Goal: Information Seeking & Learning: Learn about a topic

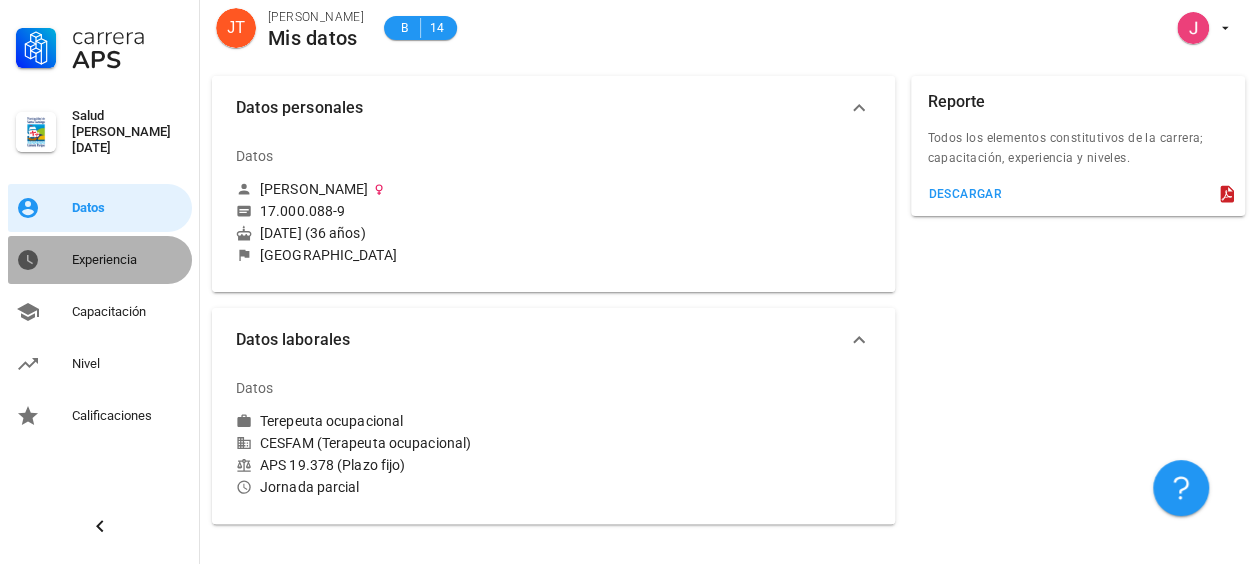
click at [134, 252] on div "Experiencia" at bounding box center [128, 260] width 112 height 16
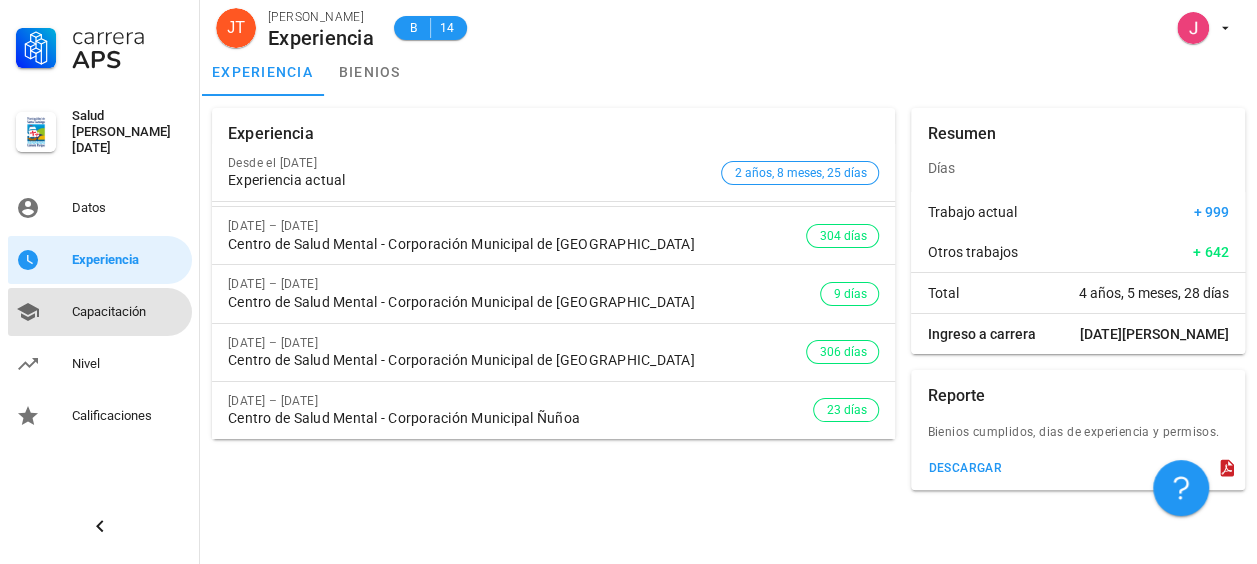
click at [118, 312] on div "Capacitación" at bounding box center [128, 312] width 112 height 32
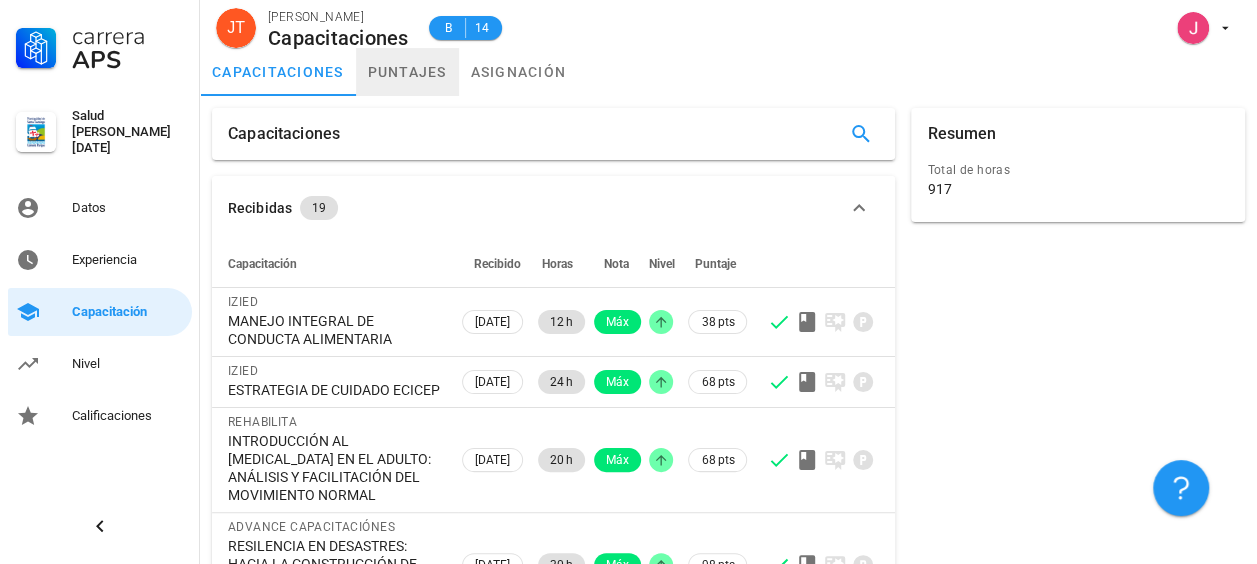
click at [432, 76] on link "puntajes" at bounding box center [407, 72] width 103 height 48
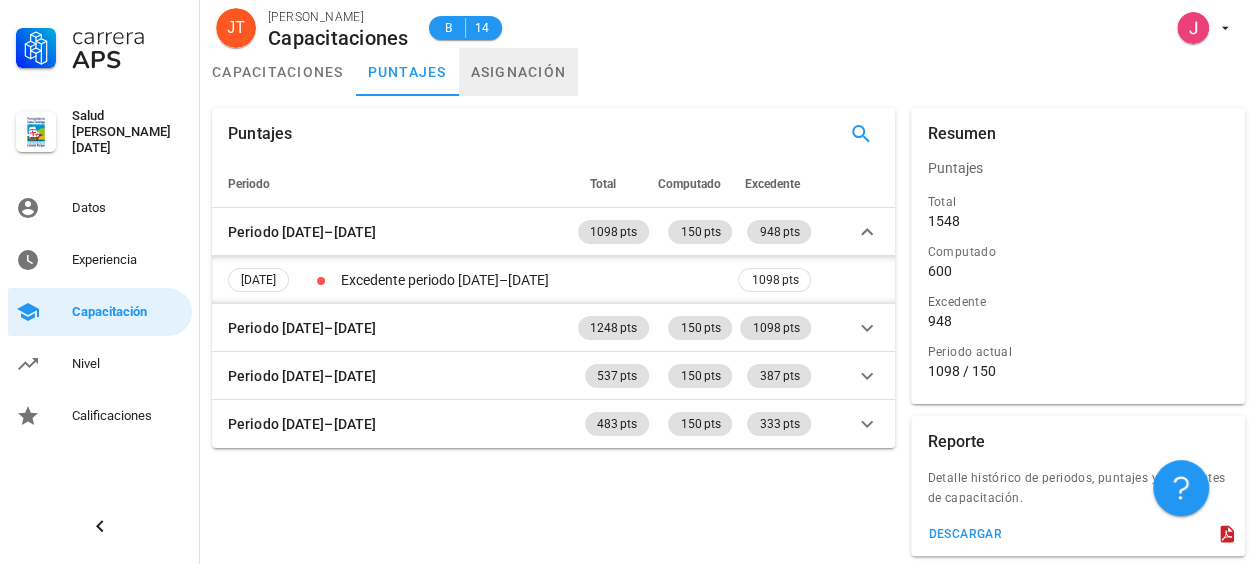
click at [529, 88] on link "asignación" at bounding box center [519, 72] width 120 height 48
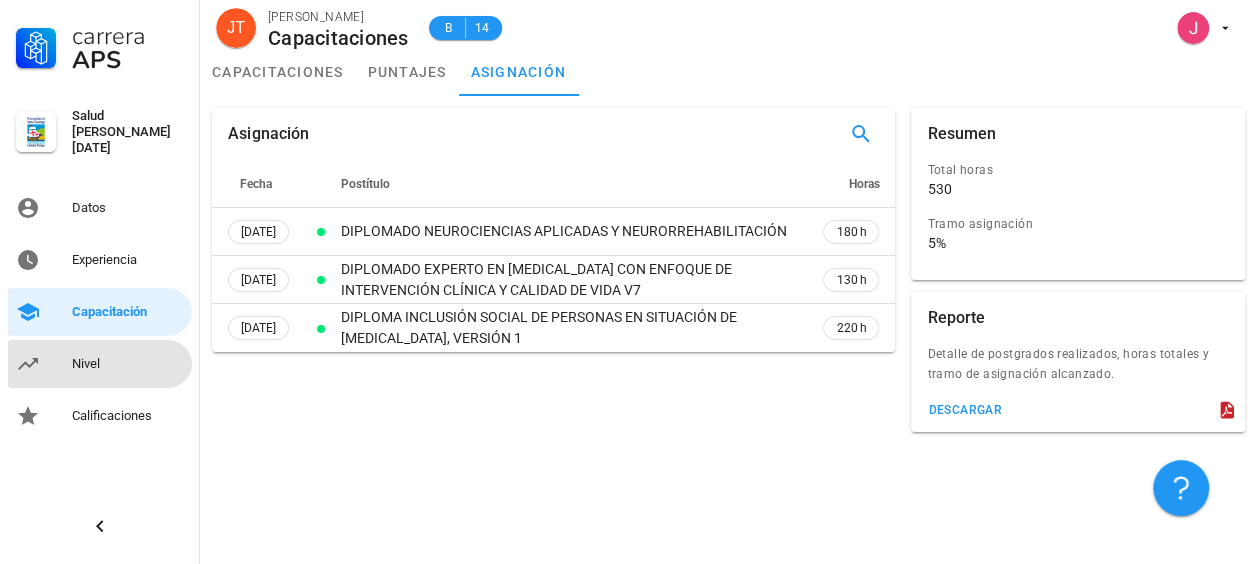
click at [99, 370] on div "Nivel" at bounding box center [128, 364] width 112 height 32
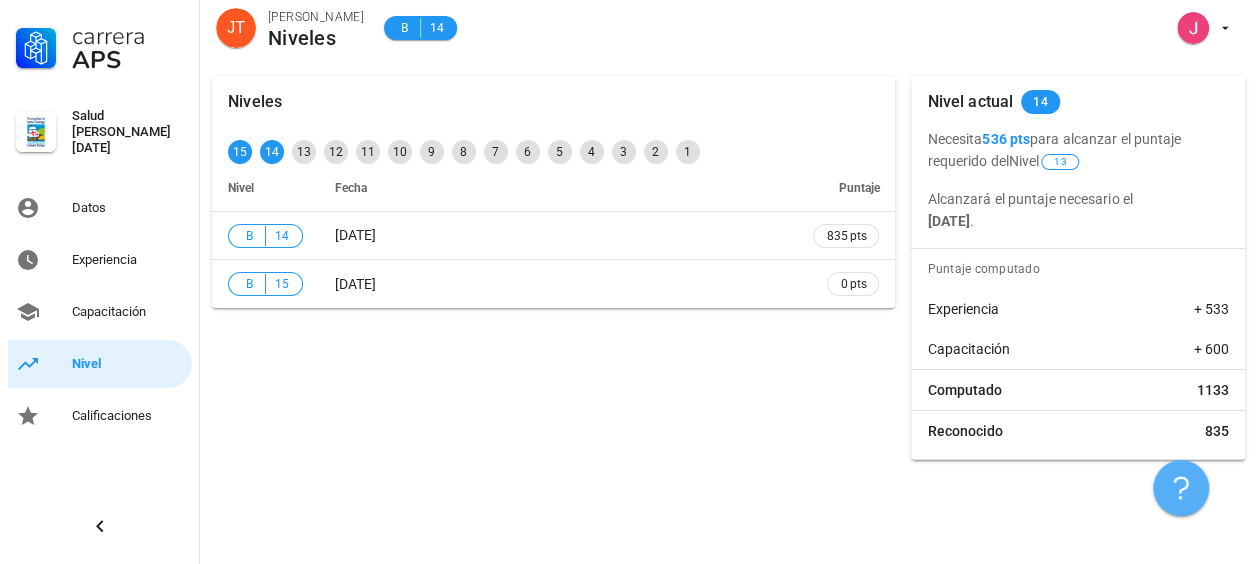
click at [1182, 481] on icon "button" at bounding box center [1181, 488] width 24 height 24
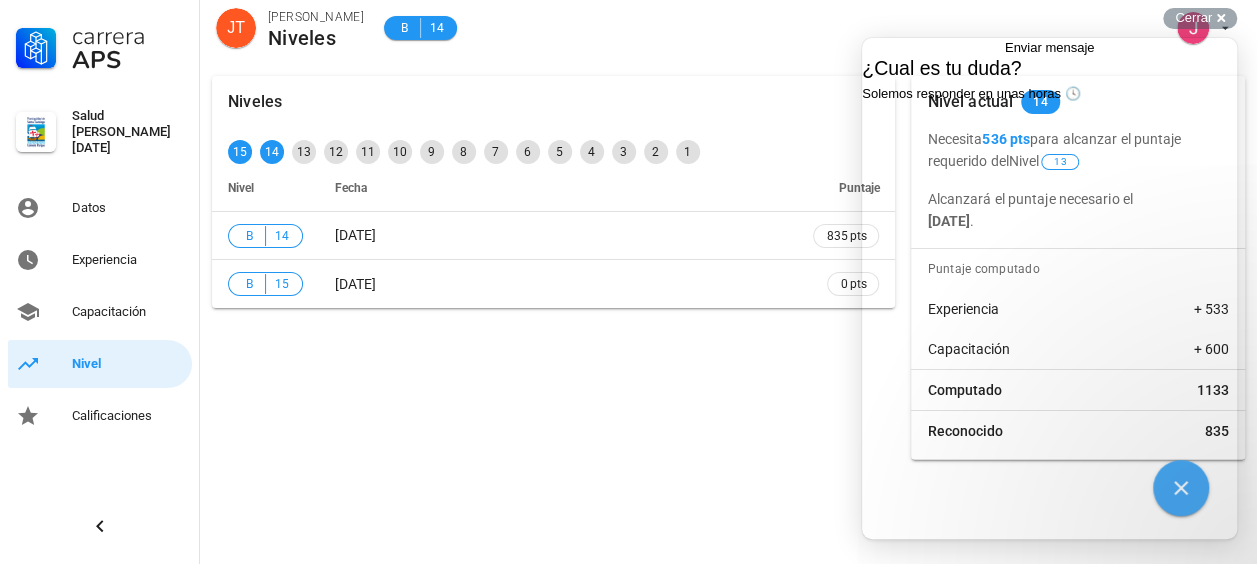
click at [841, 404] on div "Niveles 15 14 13 12 11 10 9 8 7 6 5 4 3 2 1 Nivel Fecha Puntaje B 14 [DATE] 835…" at bounding box center [553, 268] width 699 height 400
click at [1218, 25] on div "Cerrar cross-small" at bounding box center [1200, 18] width 74 height 21
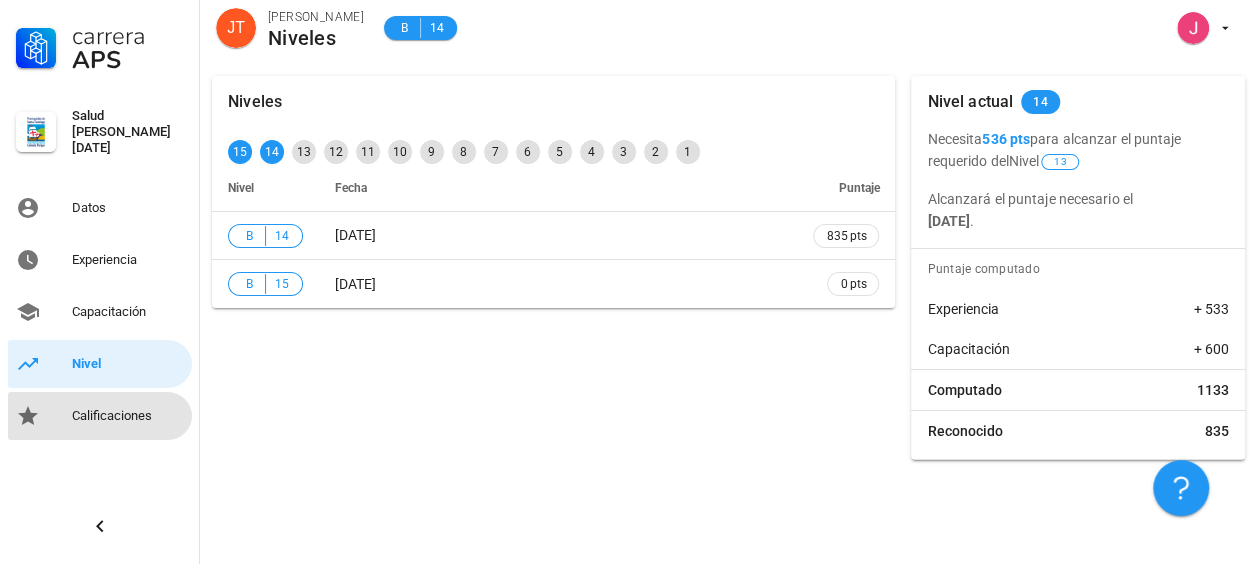
click at [166, 413] on div "Calificaciones" at bounding box center [128, 416] width 112 height 16
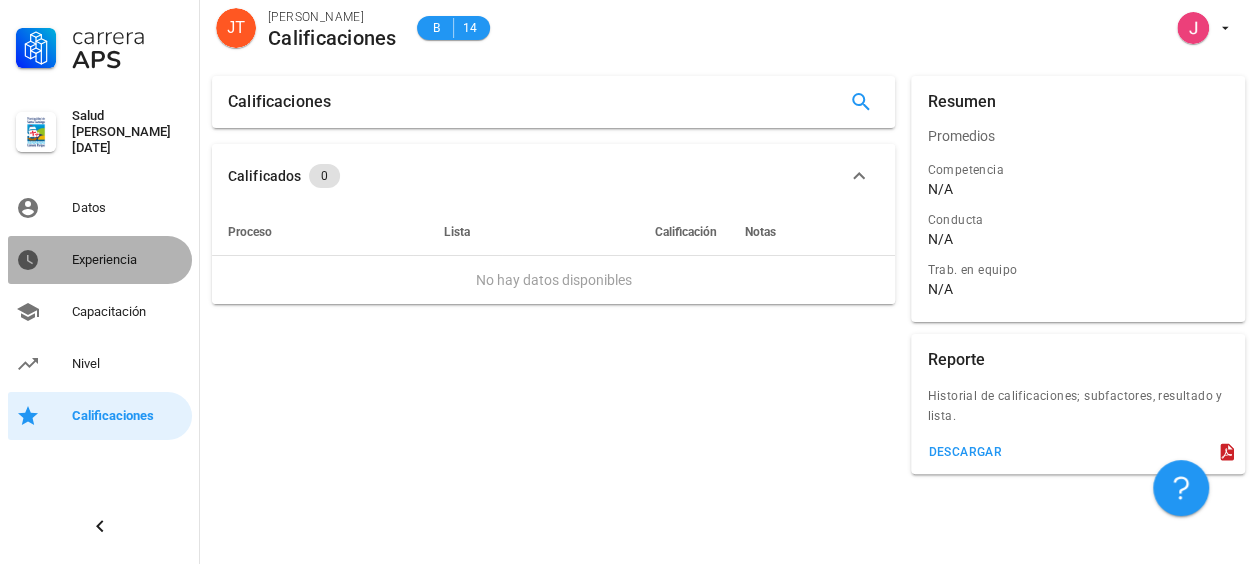
click at [130, 253] on div "Experiencia" at bounding box center [128, 260] width 112 height 16
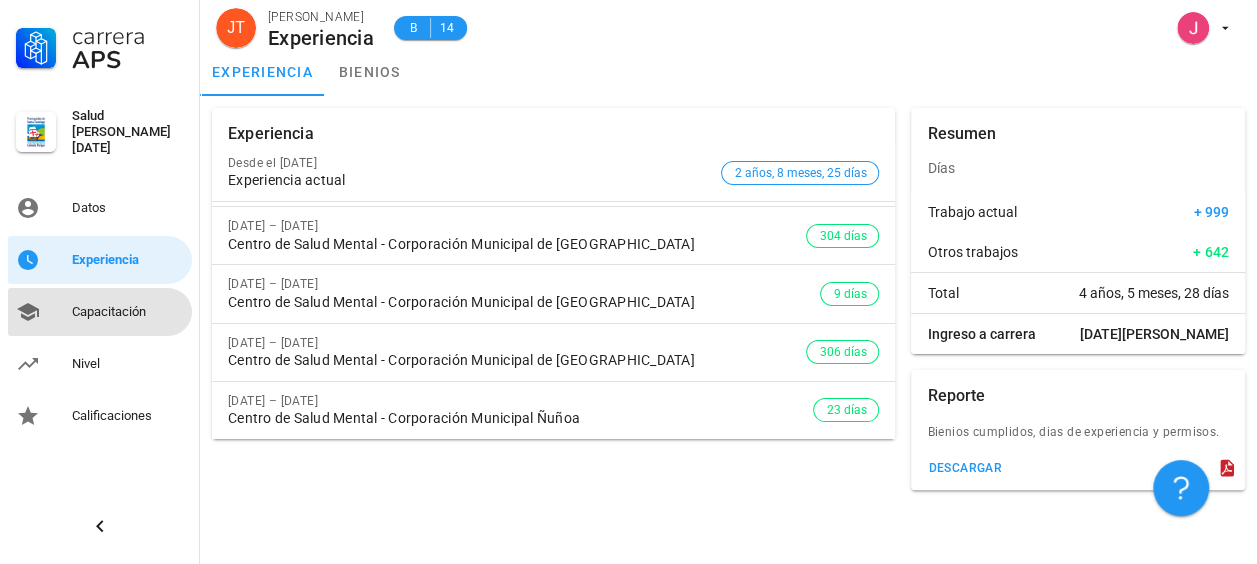
click at [91, 308] on div "Capacitación" at bounding box center [128, 312] width 112 height 16
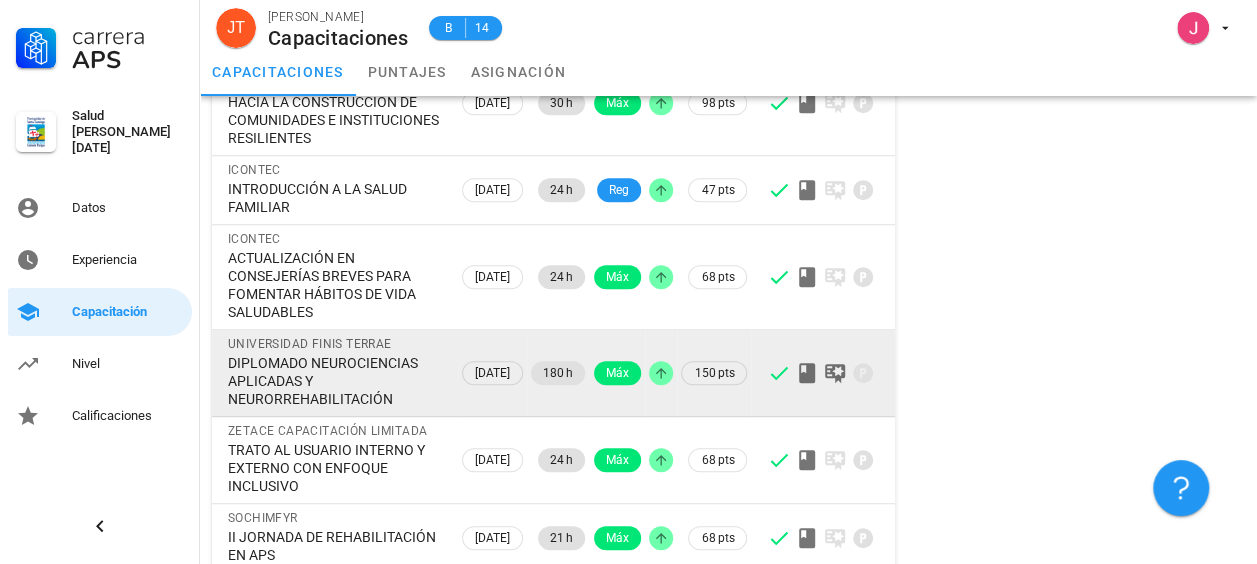
scroll to position [462, 0]
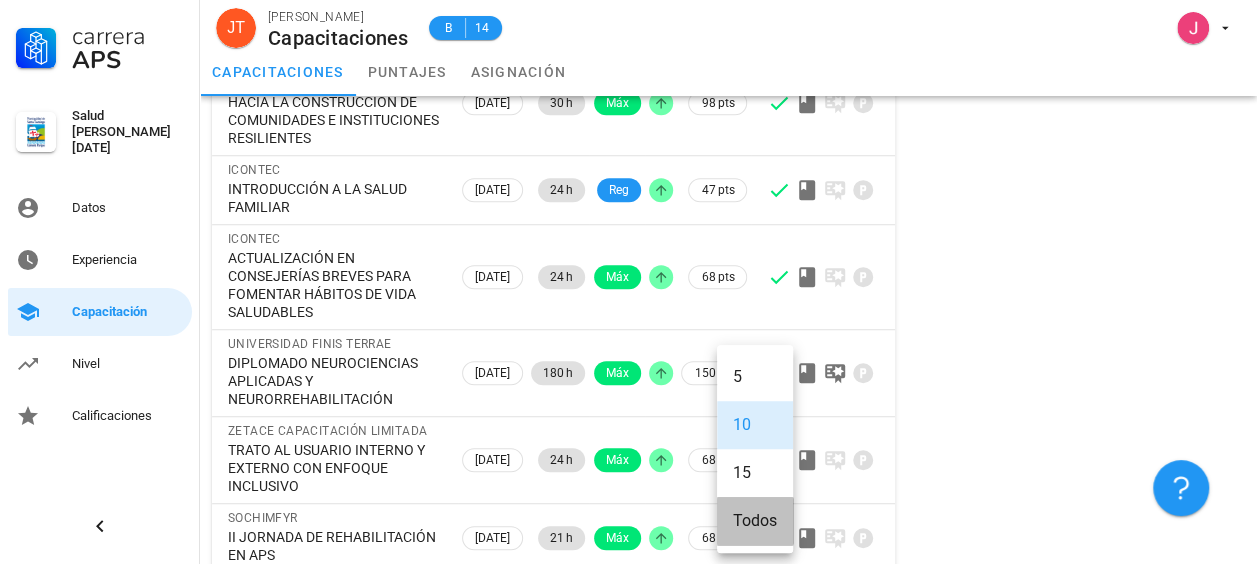
click at [757, 514] on div "Todos" at bounding box center [755, 520] width 44 height 19
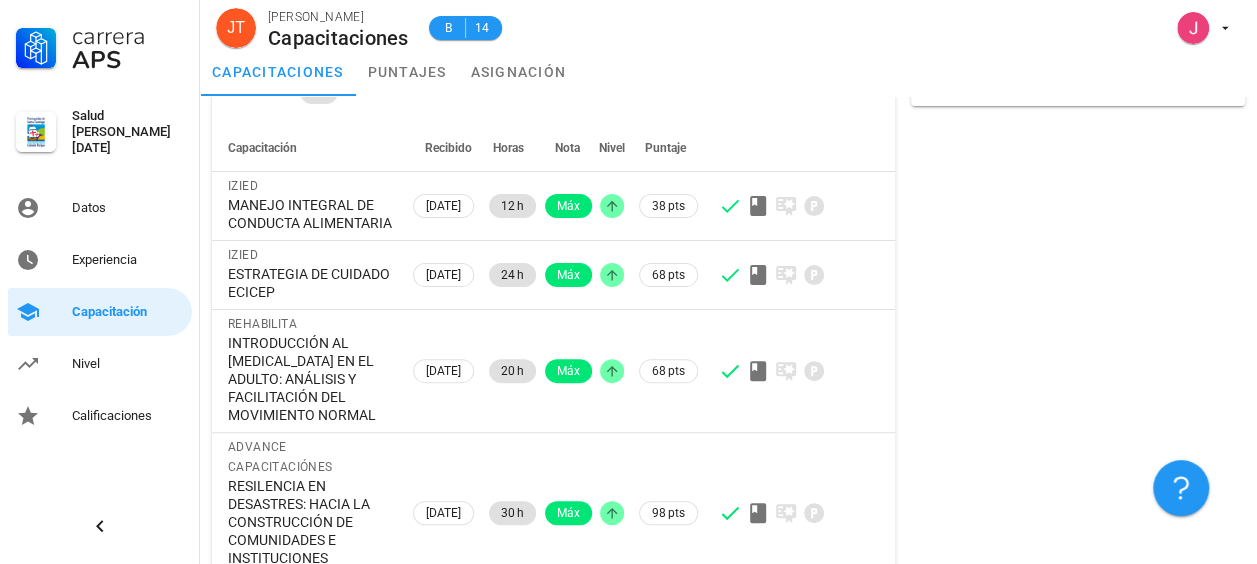
scroll to position [0, 0]
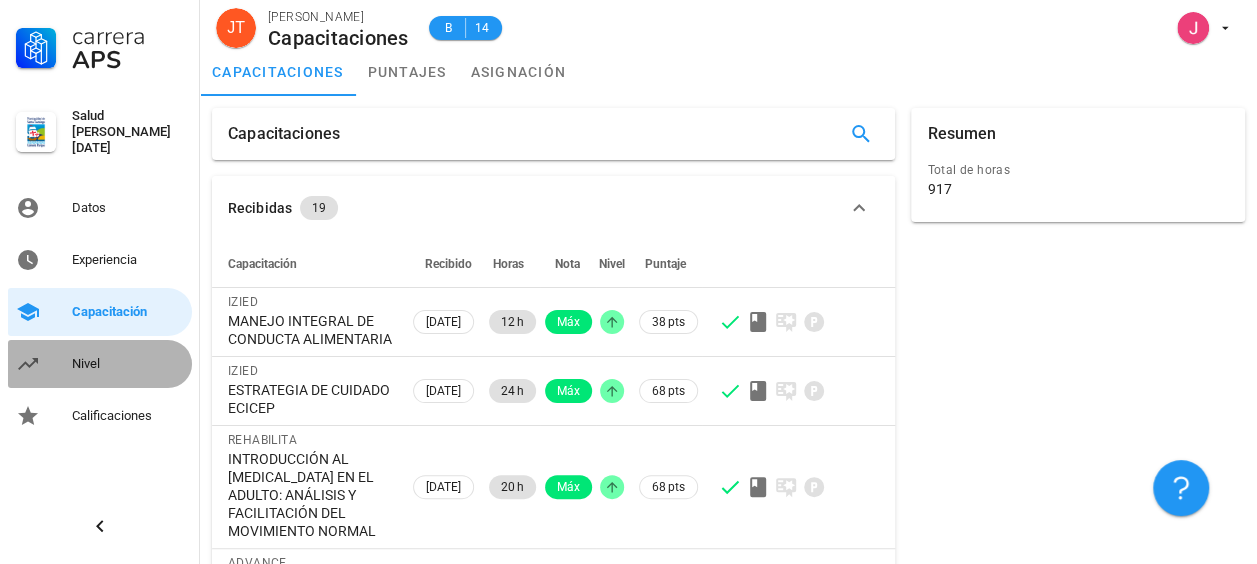
click at [94, 375] on link "Nivel" at bounding box center [100, 364] width 184 height 48
